Goal: Transaction & Acquisition: Purchase product/service

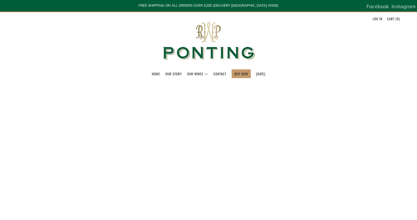
select select "best-selling"
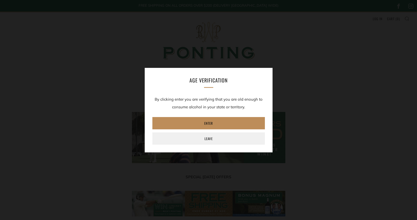
click at [239, 123] on link "Enter" at bounding box center [208, 123] width 113 height 12
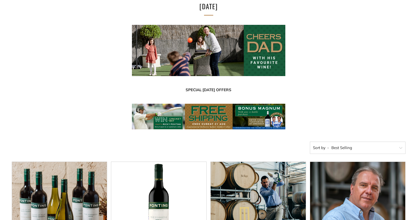
scroll to position [84, 0]
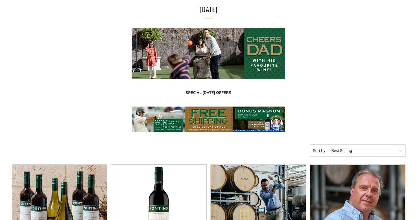
click at [172, 121] on img at bounding box center [209, 119] width 154 height 26
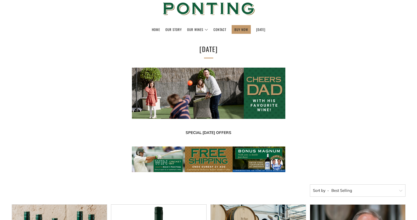
scroll to position [45, 0]
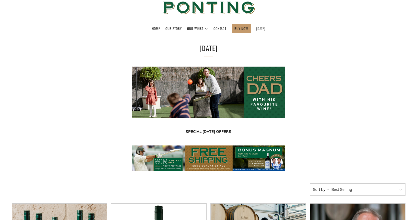
click at [262, 30] on link "[DATE]" at bounding box center [260, 28] width 9 height 8
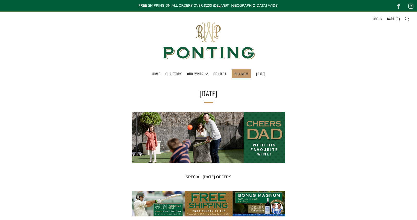
select select "best-selling"
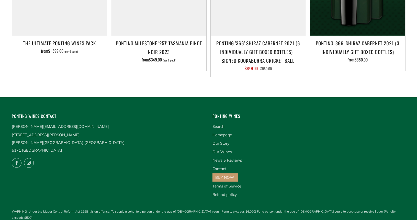
scroll to position [732, 0]
